Goal: Task Accomplishment & Management: Use online tool/utility

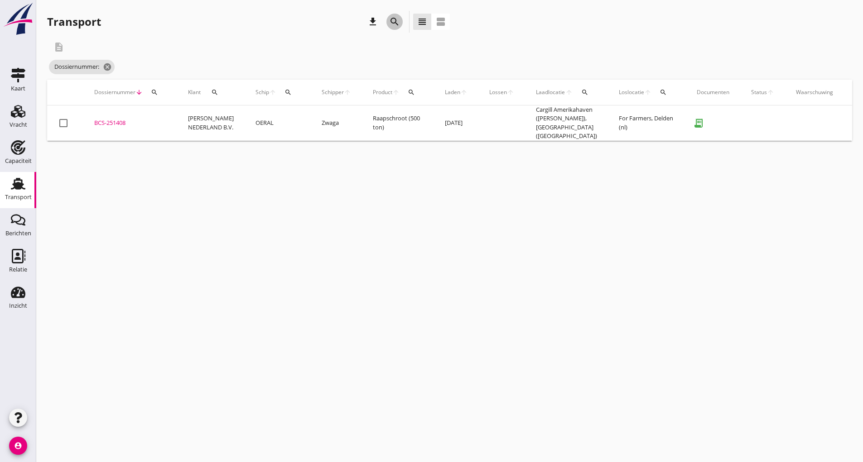
click at [389, 23] on icon "search" at bounding box center [394, 21] width 11 height 11
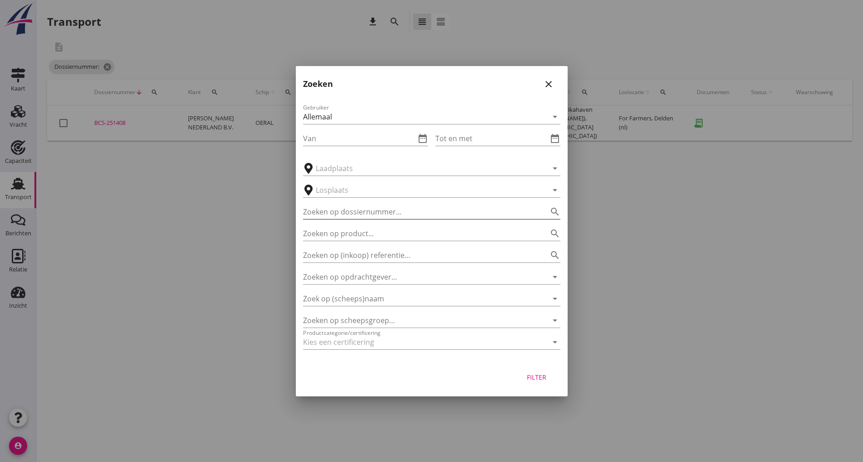
click at [365, 213] on input "Zoeken op dossiernummer..." at bounding box center [419, 212] width 232 height 14
type input "251423"
click at [532, 378] on div "Filter" at bounding box center [536, 378] width 25 height 10
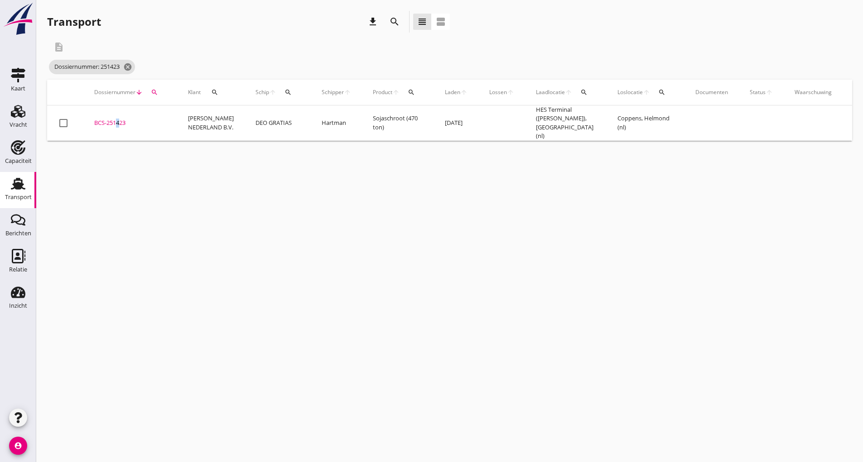
click at [116, 122] on div "BCS-251423" at bounding box center [130, 123] width 72 height 9
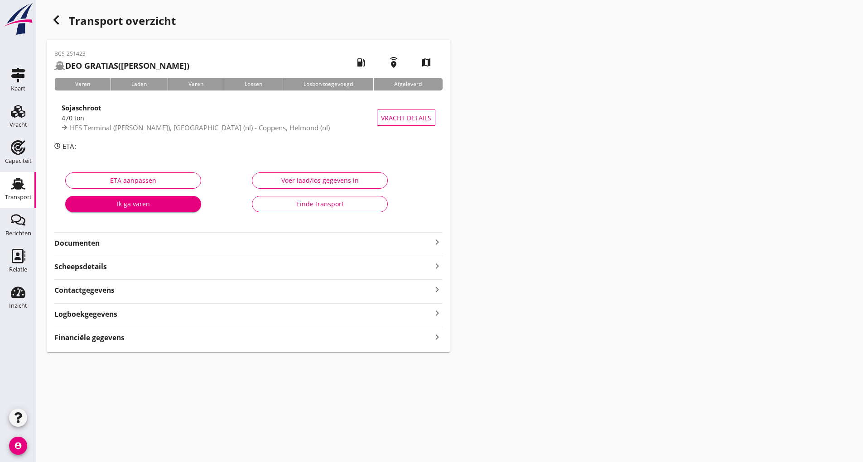
click at [96, 243] on strong "Documenten" at bounding box center [242, 243] width 377 height 10
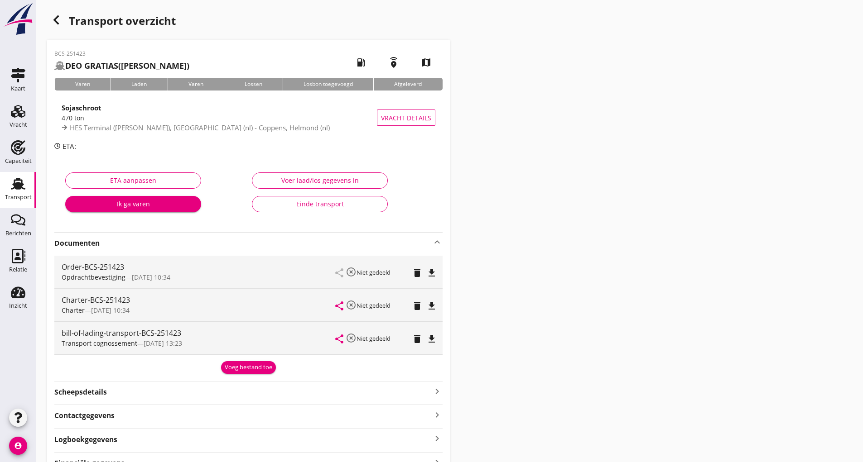
click at [250, 366] on div "Voeg bestand toe" at bounding box center [249, 367] width 48 height 9
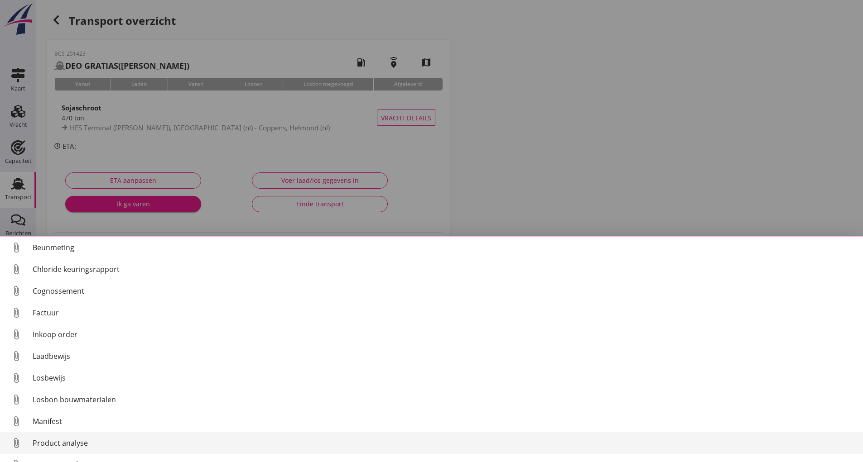
scroll to position [63, 0]
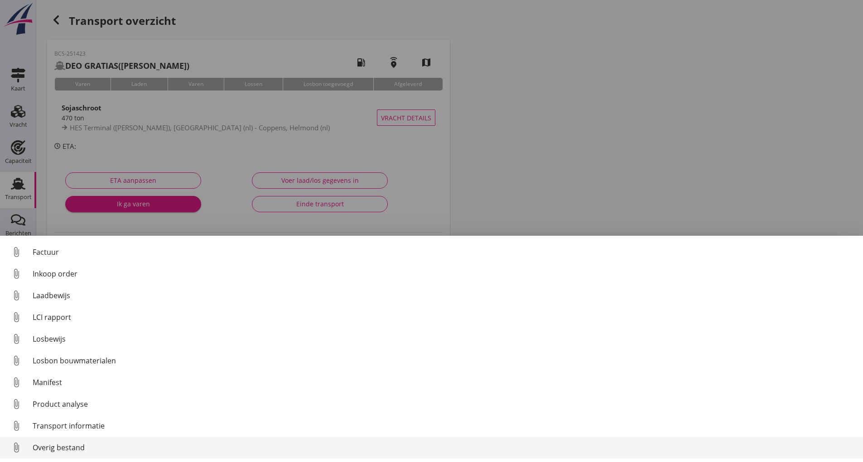
click at [69, 448] on div "Overig bestand" at bounding box center [444, 448] width 823 height 11
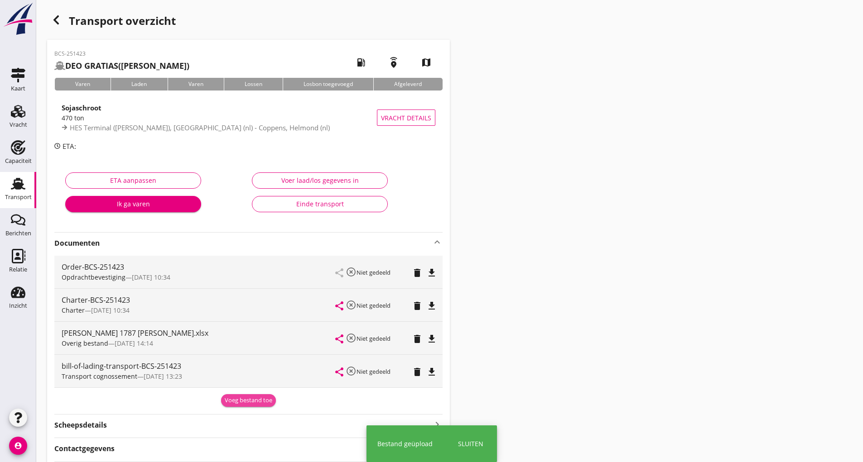
click at [230, 402] on div "Voeg bestand toe" at bounding box center [249, 400] width 48 height 9
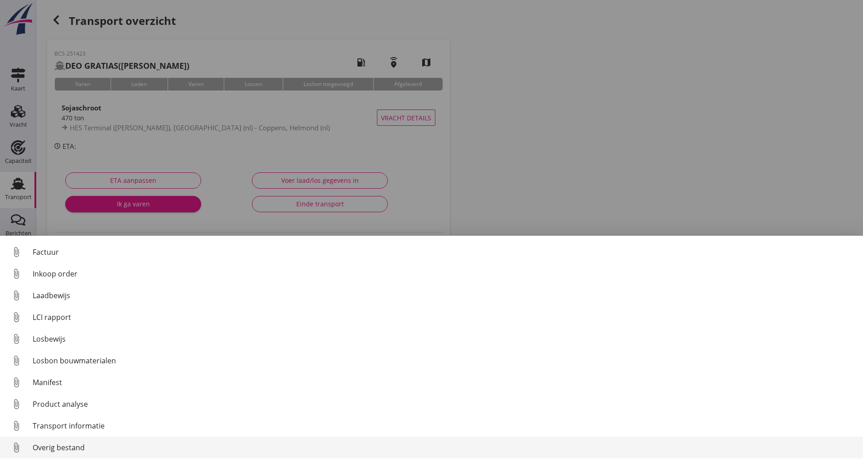
click at [73, 448] on div "Overig bestand" at bounding box center [444, 448] width 823 height 11
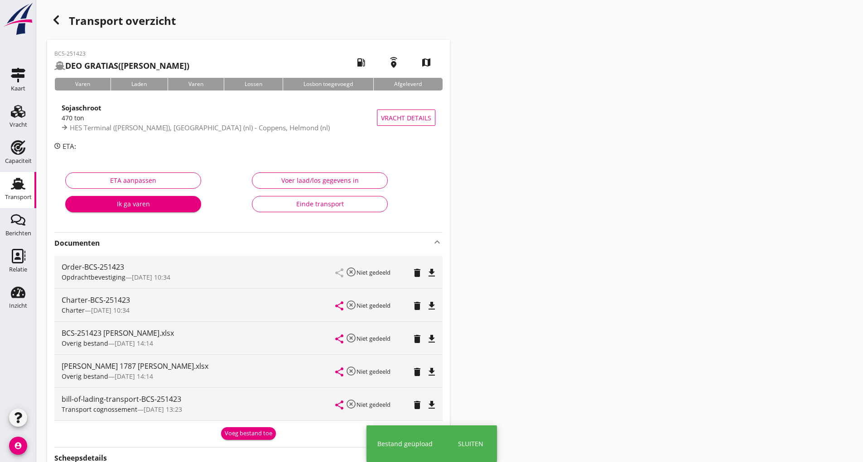
drag, startPoint x: 242, startPoint y: 438, endPoint x: 205, endPoint y: 430, distance: 38.4
click at [242, 438] on div "Voeg bestand toe" at bounding box center [249, 433] width 48 height 9
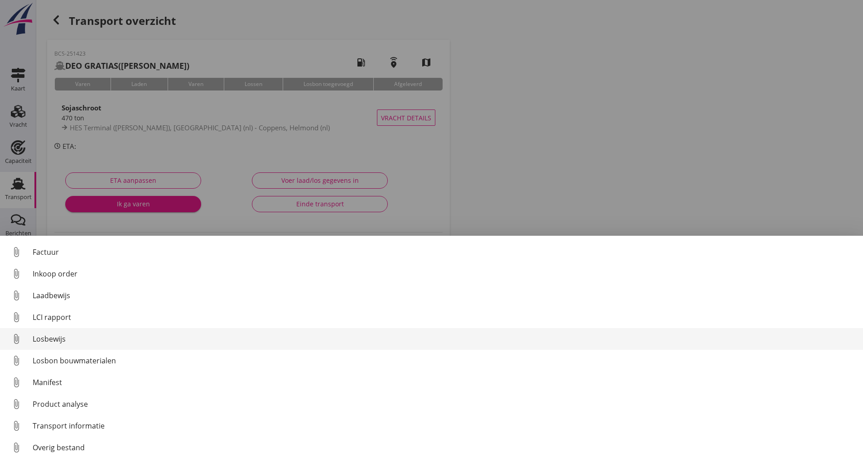
click at [59, 340] on div "Losbewijs" at bounding box center [444, 339] width 823 height 11
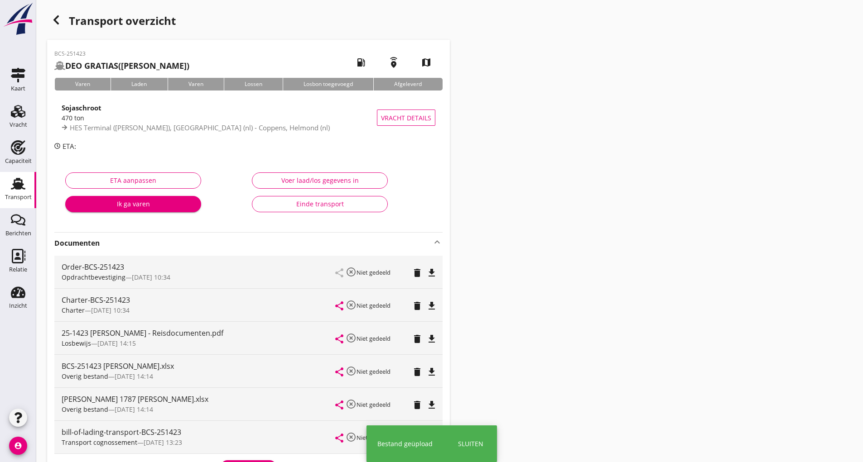
scroll to position [147, 0]
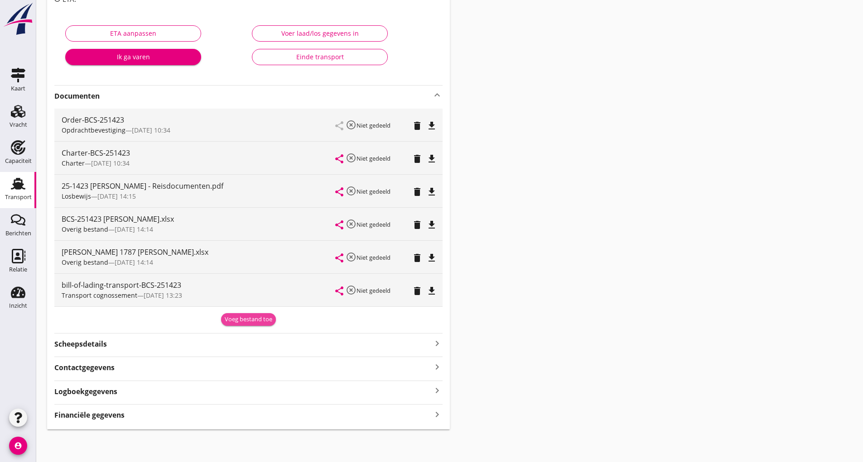
click at [226, 320] on div "Voeg bestand toe" at bounding box center [249, 319] width 48 height 9
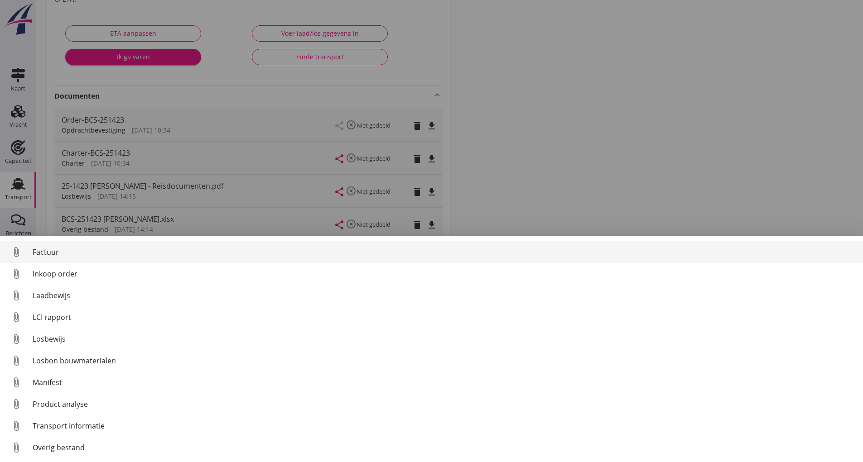
click at [48, 252] on div "Factuur" at bounding box center [444, 252] width 823 height 11
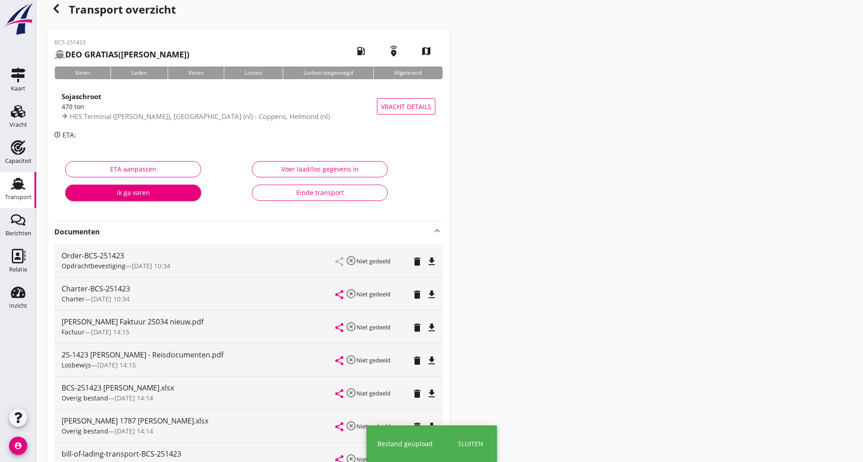
scroll to position [0, 0]
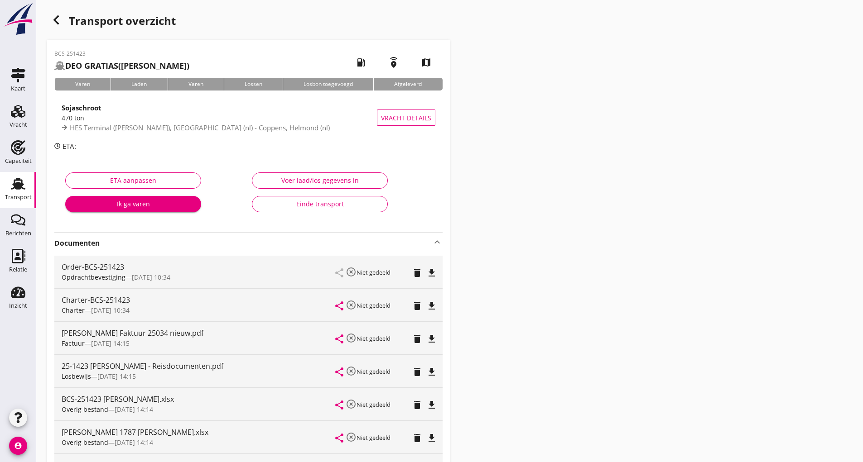
click at [57, 22] on use "button" at bounding box center [55, 19] width 5 height 9
